Goal: Task Accomplishment & Management: Use online tool/utility

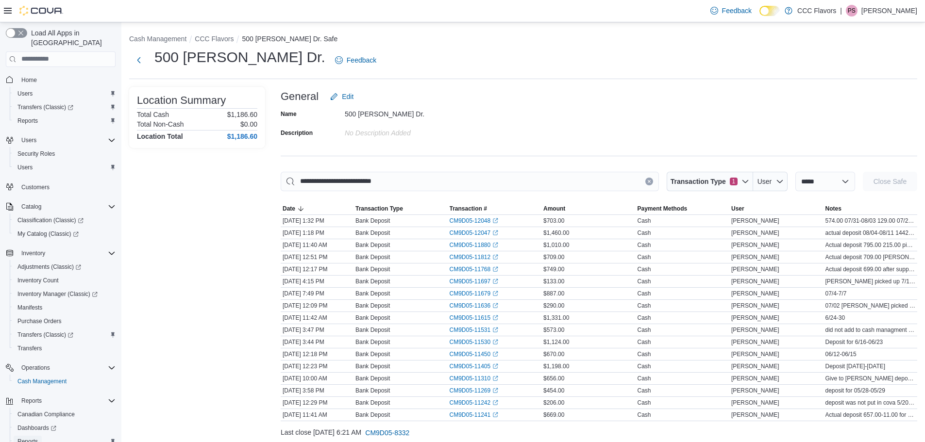
click at [25, 438] on span "Reports" at bounding box center [27, 442] width 20 height 8
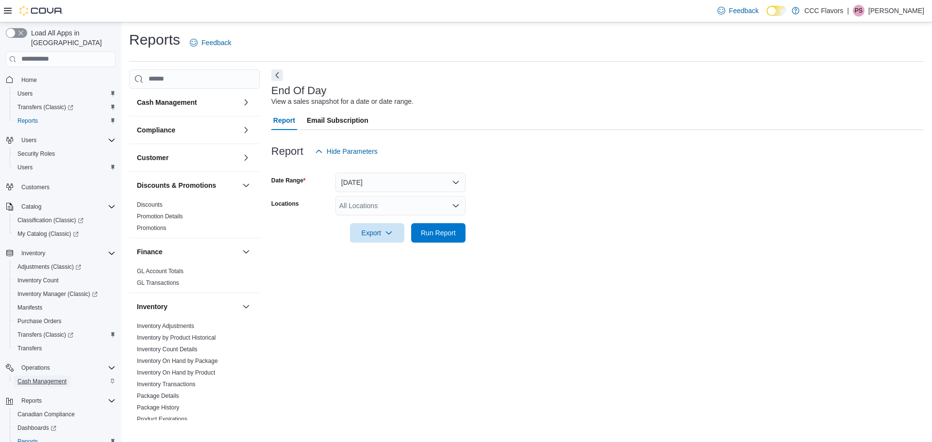
click at [39, 378] on span "Cash Management" at bounding box center [41, 382] width 49 height 8
click at [38, 183] on span "Customers" at bounding box center [35, 187] width 28 height 8
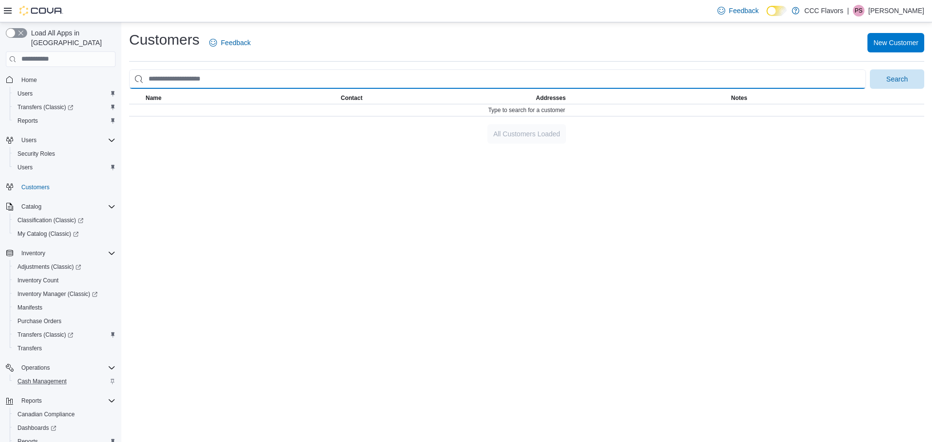
click at [233, 81] on input "search" at bounding box center [497, 78] width 737 height 19
type input "**********"
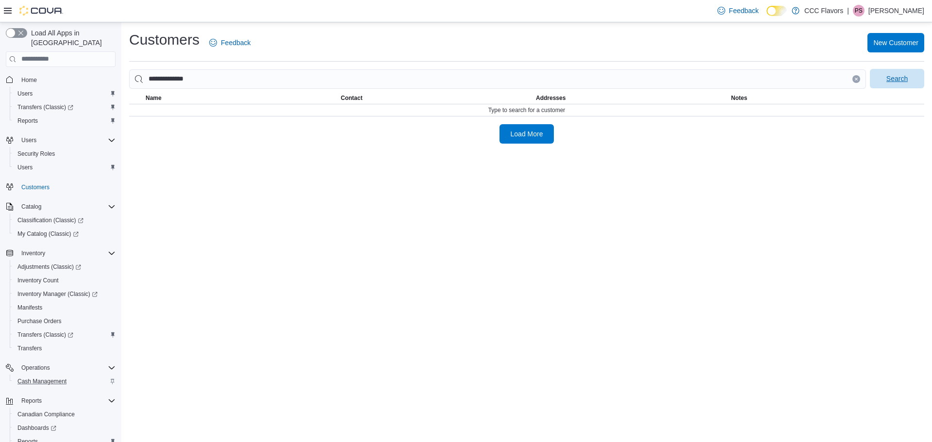
click at [893, 80] on span "Search" at bounding box center [896, 79] width 21 height 10
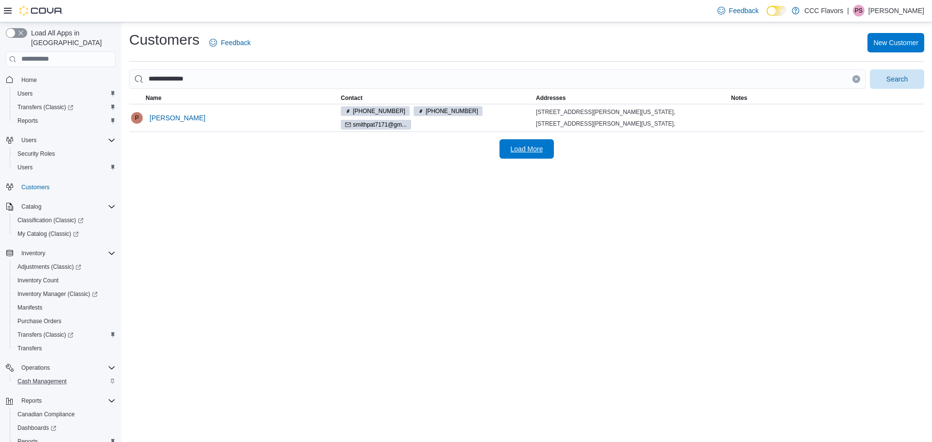
click at [514, 147] on span "Load More" at bounding box center [527, 149] width 33 height 10
click at [160, 117] on span "[PERSON_NAME]" at bounding box center [178, 118] width 56 height 10
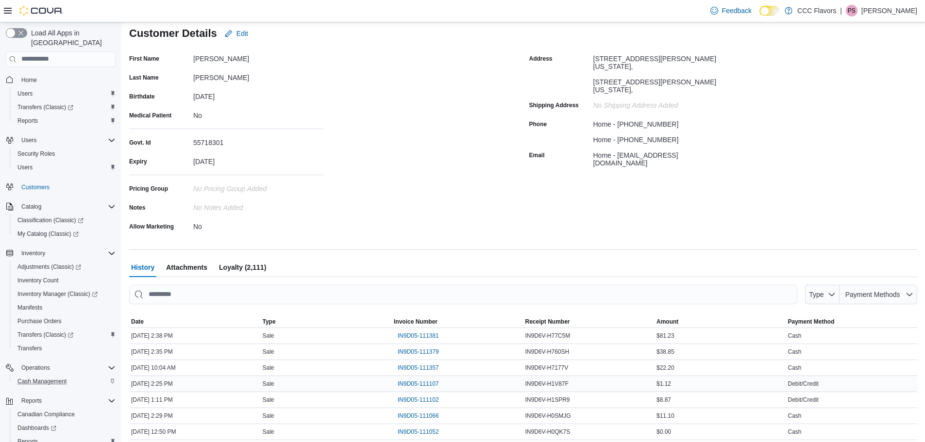
scroll to position [97, 0]
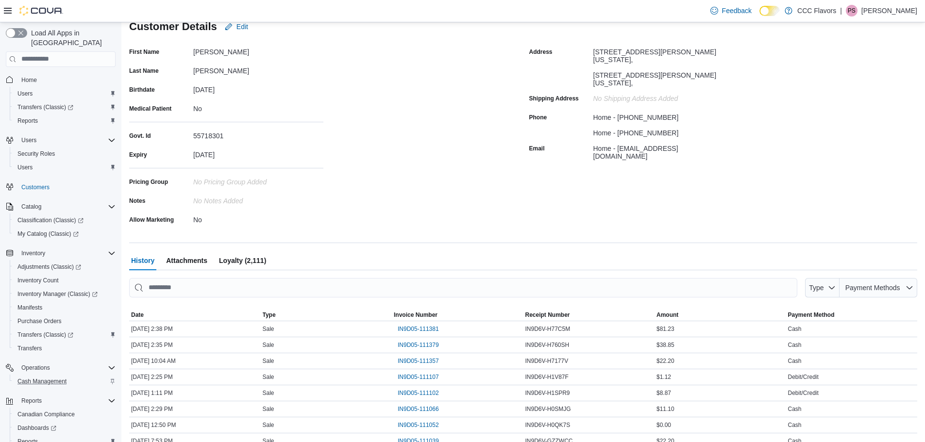
click at [251, 258] on span "Loyalty (2,111)" at bounding box center [242, 260] width 47 height 19
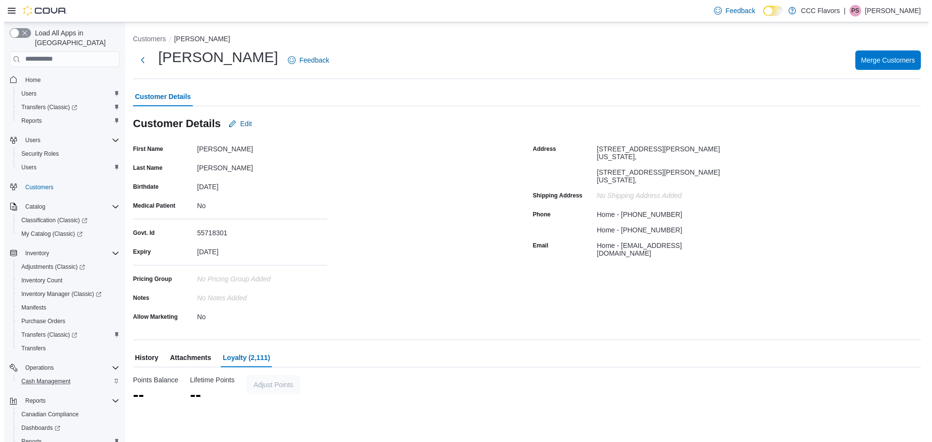
scroll to position [0, 0]
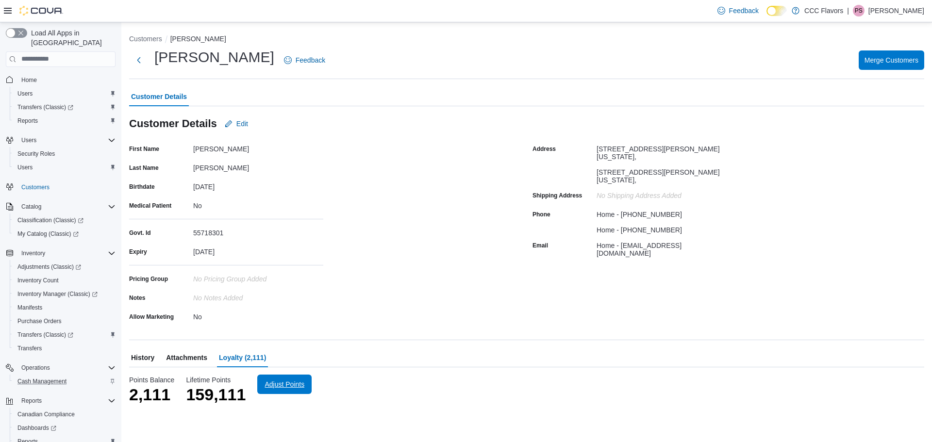
click at [274, 384] on span "Adjust Points" at bounding box center [285, 385] width 40 height 10
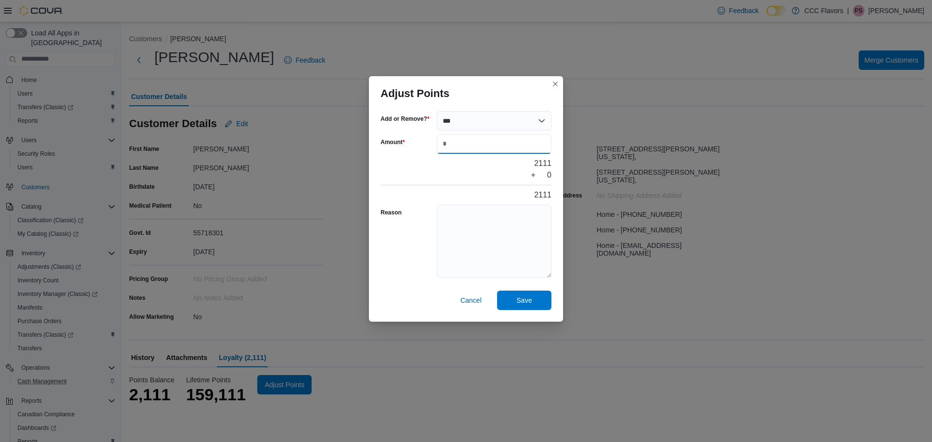
click at [466, 142] on input "Amount" at bounding box center [494, 143] width 115 height 19
type input "***"
click at [450, 214] on textarea "Reason" at bounding box center [494, 241] width 115 height 73
type textarea "**********"
click at [528, 296] on span "Save" at bounding box center [524, 300] width 16 height 10
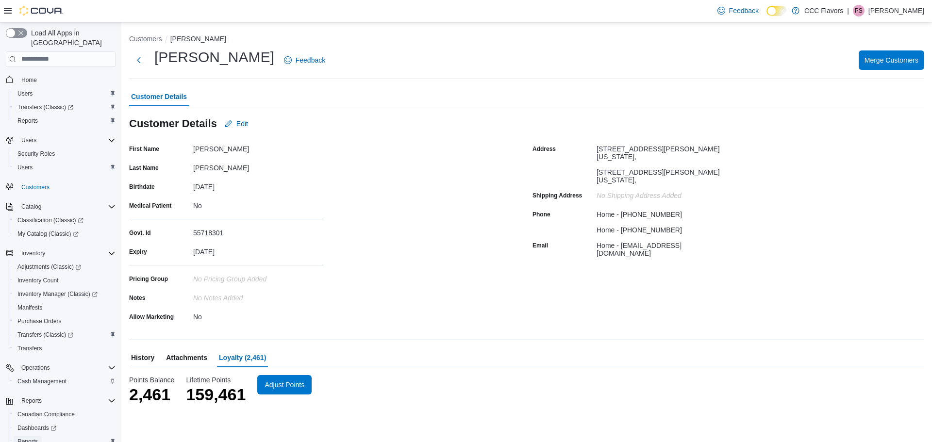
click at [38, 436] on link "Reports" at bounding box center [28, 442] width 28 height 12
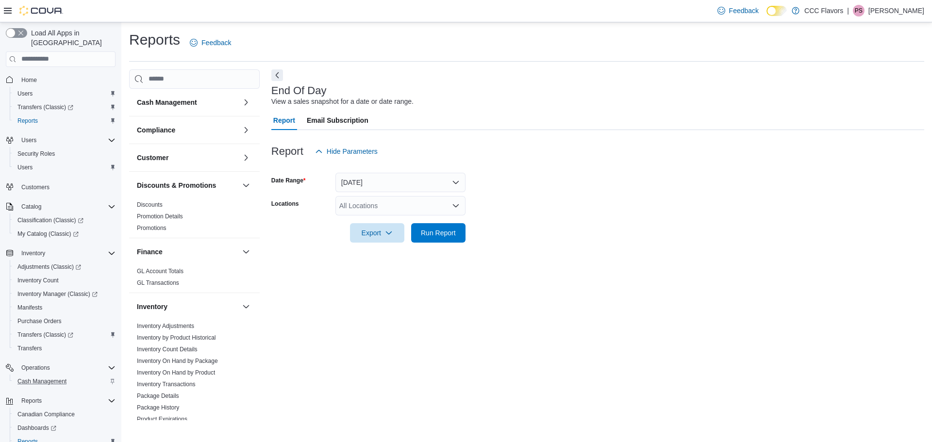
click at [449, 208] on div "All Locations" at bounding box center [400, 205] width 130 height 19
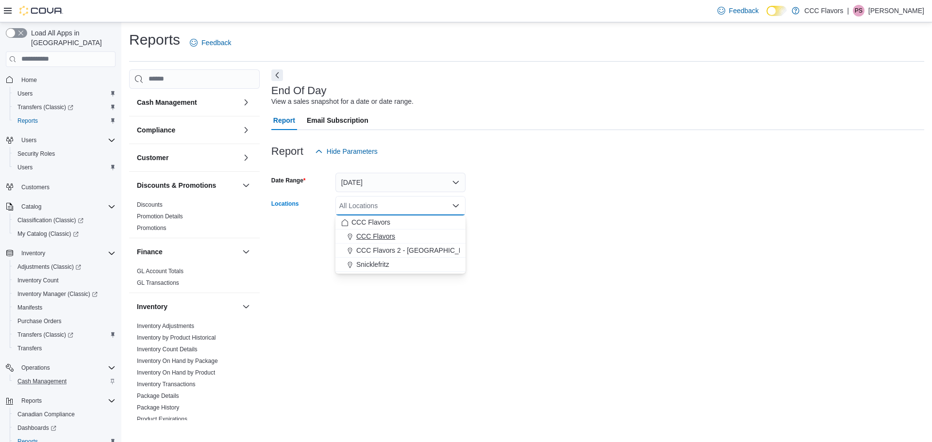
click at [389, 237] on span "CCC Flavors" at bounding box center [375, 237] width 39 height 10
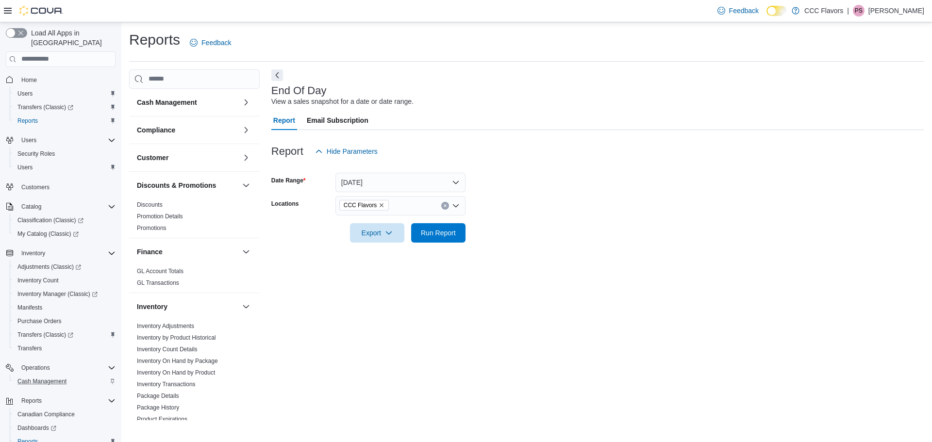
click at [653, 205] on form "Date Range [DATE] Locations CCC Flavors Export Run Report" at bounding box center [597, 202] width 653 height 82
click at [445, 233] on span "Run Report" at bounding box center [438, 233] width 35 height 10
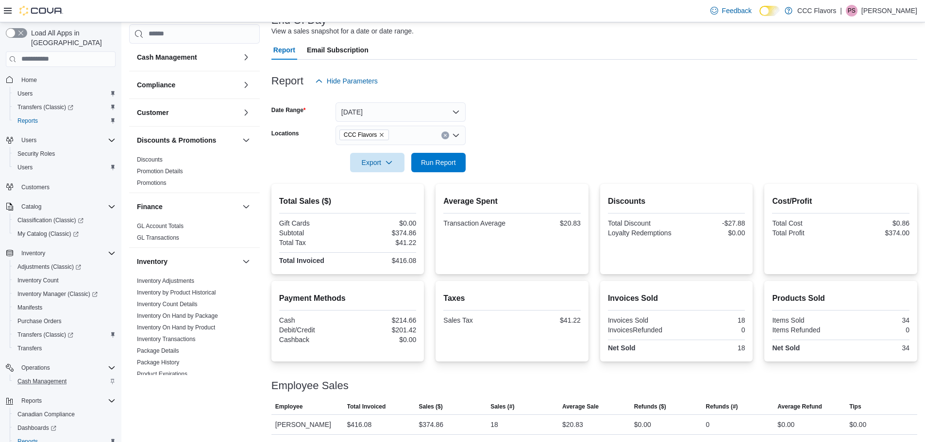
scroll to position [71, 0]
click at [557, 119] on form "Date Range [DATE] Locations CCC Flavors Export Run Report" at bounding box center [594, 131] width 646 height 82
click at [447, 162] on span "Run Report" at bounding box center [438, 162] width 35 height 10
click at [451, 222] on div "Transaction Average" at bounding box center [476, 223] width 67 height 8
click at [461, 289] on div "Total Sales ($) Gift Cards $0.00 Subtotal $385.61 Total Tax $42.40 Total Invoic…" at bounding box center [594, 309] width 646 height 252
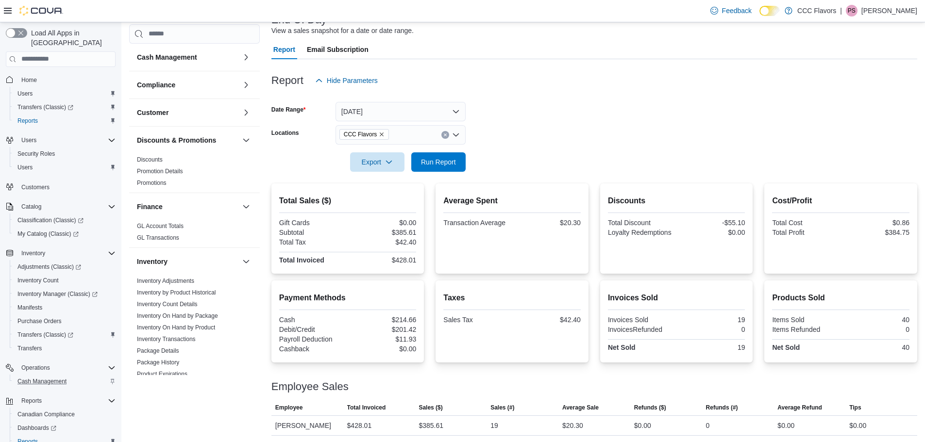
click at [610, 150] on div at bounding box center [594, 149] width 646 height 8
click at [459, 159] on span "Run Report" at bounding box center [438, 161] width 43 height 19
